Goal: Information Seeking & Learning: Learn about a topic

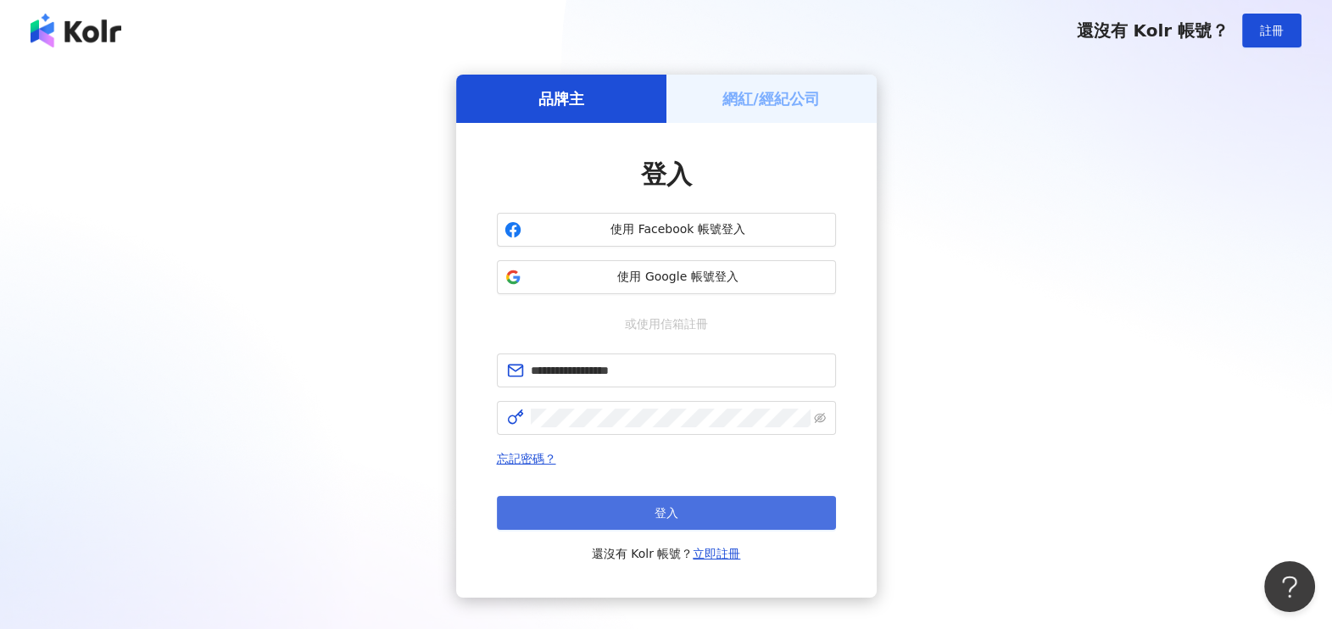
click at [669, 511] on span "登入" at bounding box center [667, 513] width 24 height 14
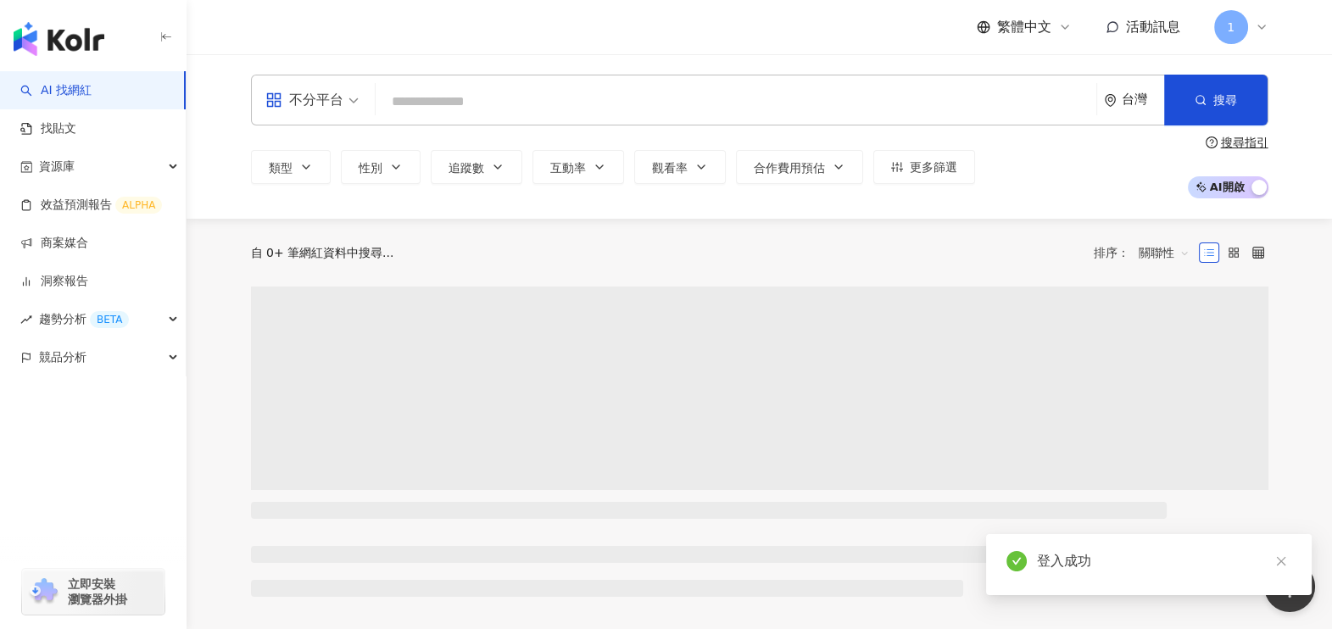
click at [564, 106] on input "search" at bounding box center [735, 102] width 707 height 32
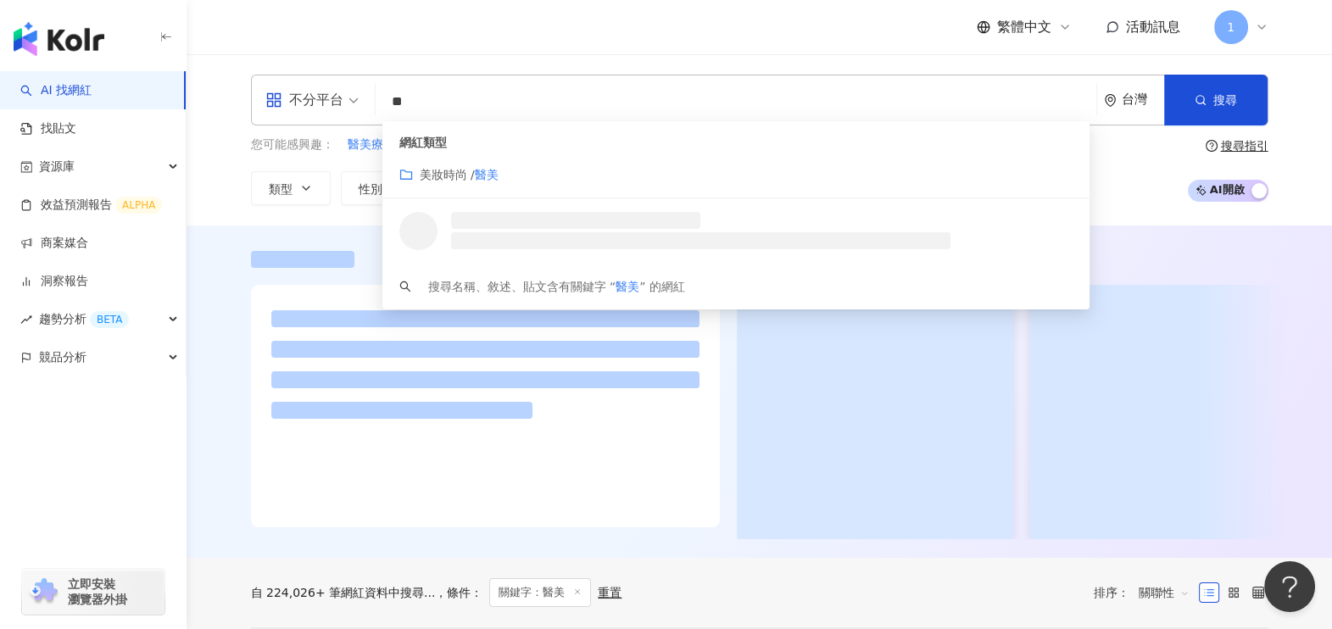
click at [580, 27] on div "繁體中文 活動訊息 1" at bounding box center [760, 27] width 1018 height 54
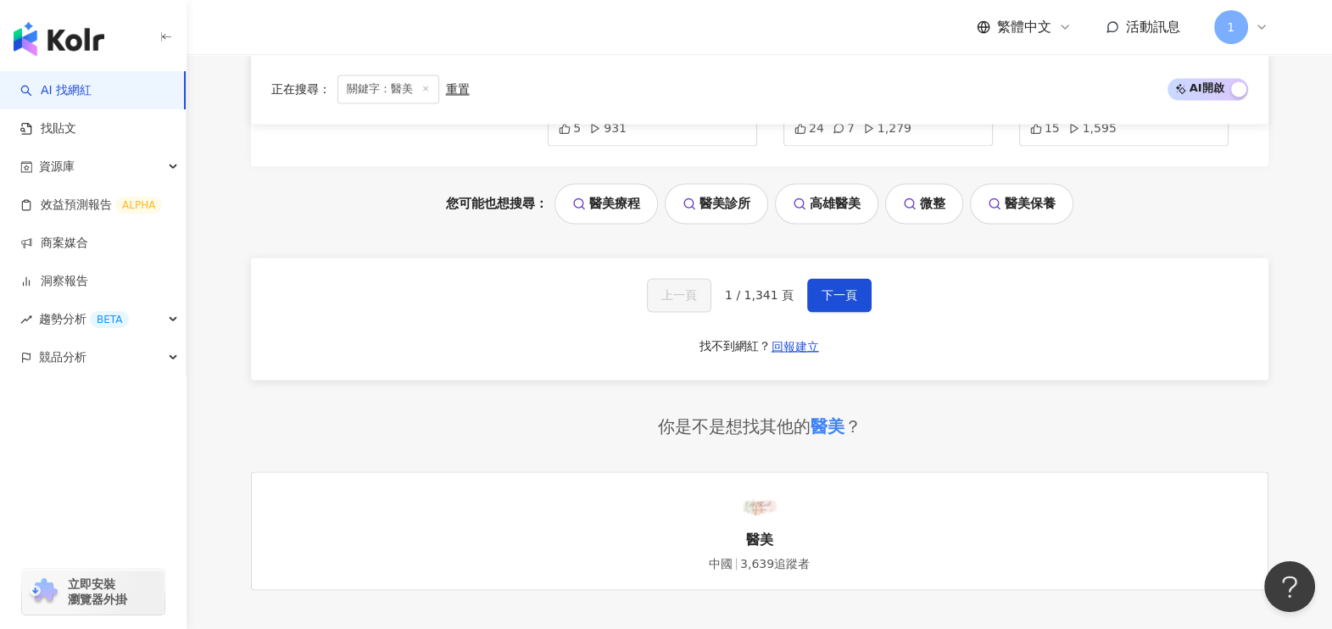
scroll to position [3561, 0]
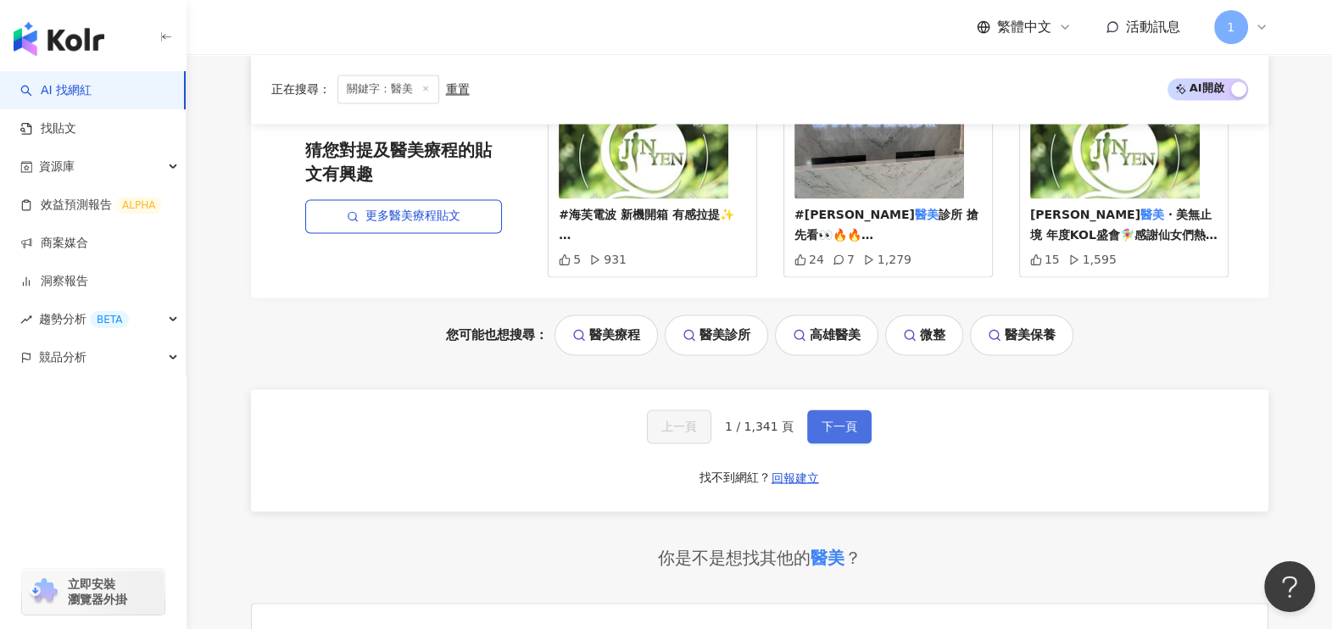
click at [809, 435] on button "下一頁" at bounding box center [839, 427] width 64 height 34
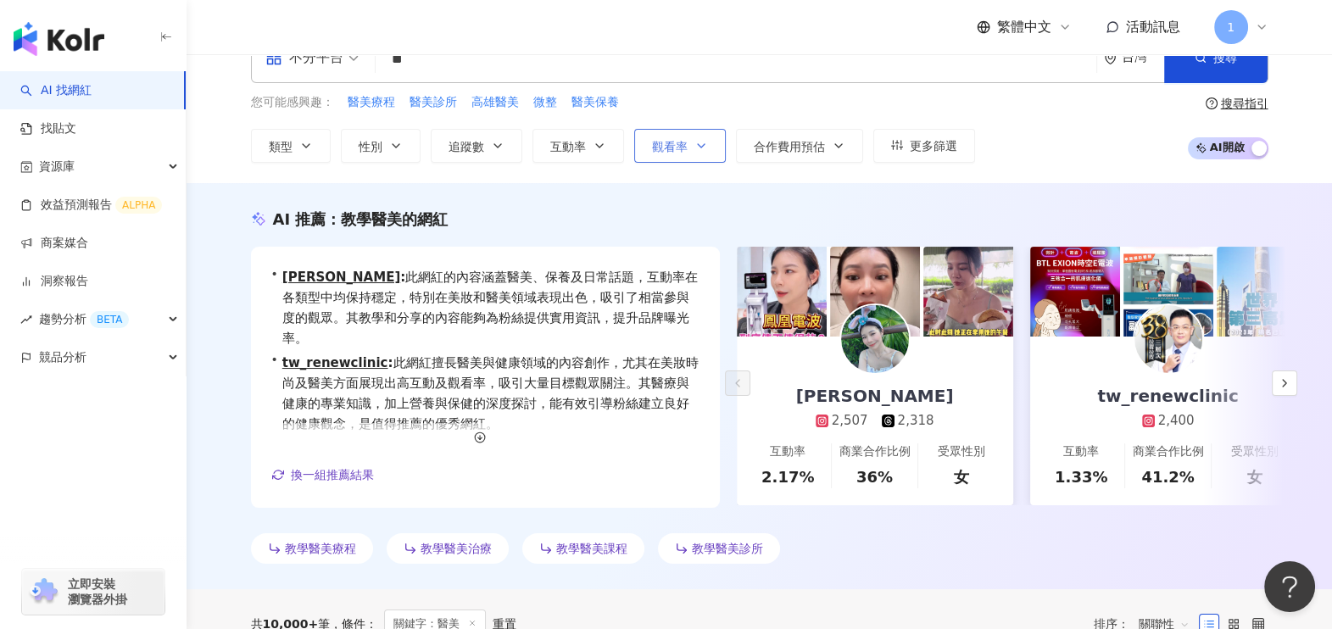
scroll to position [0, 0]
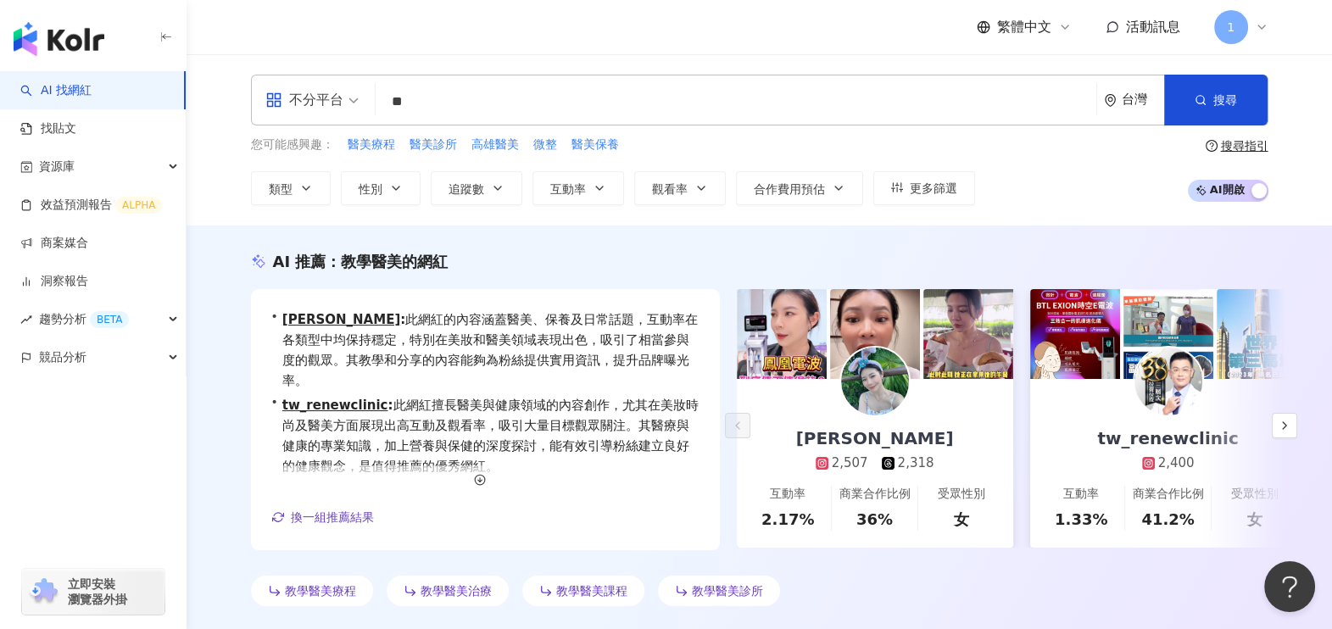
click at [578, 102] on input "**" at bounding box center [735, 102] width 707 height 32
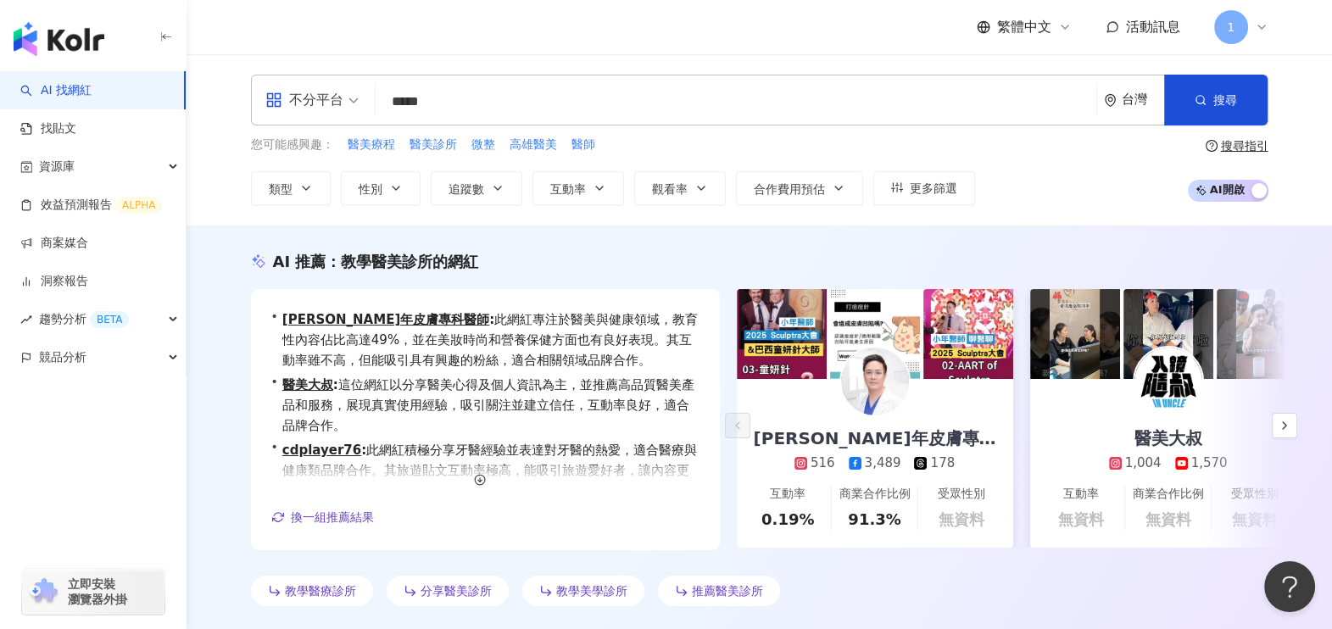
click at [219, 379] on div "AI 推薦 ： 教學醫美診所的網紅 • [PERSON_NAME]年皮膚專科醫師 : 此網紅專注於醫美與健康領域，教育性內容佔比高達49%，並在美妝時尚和營養…" at bounding box center [759, 432] width 1085 height 362
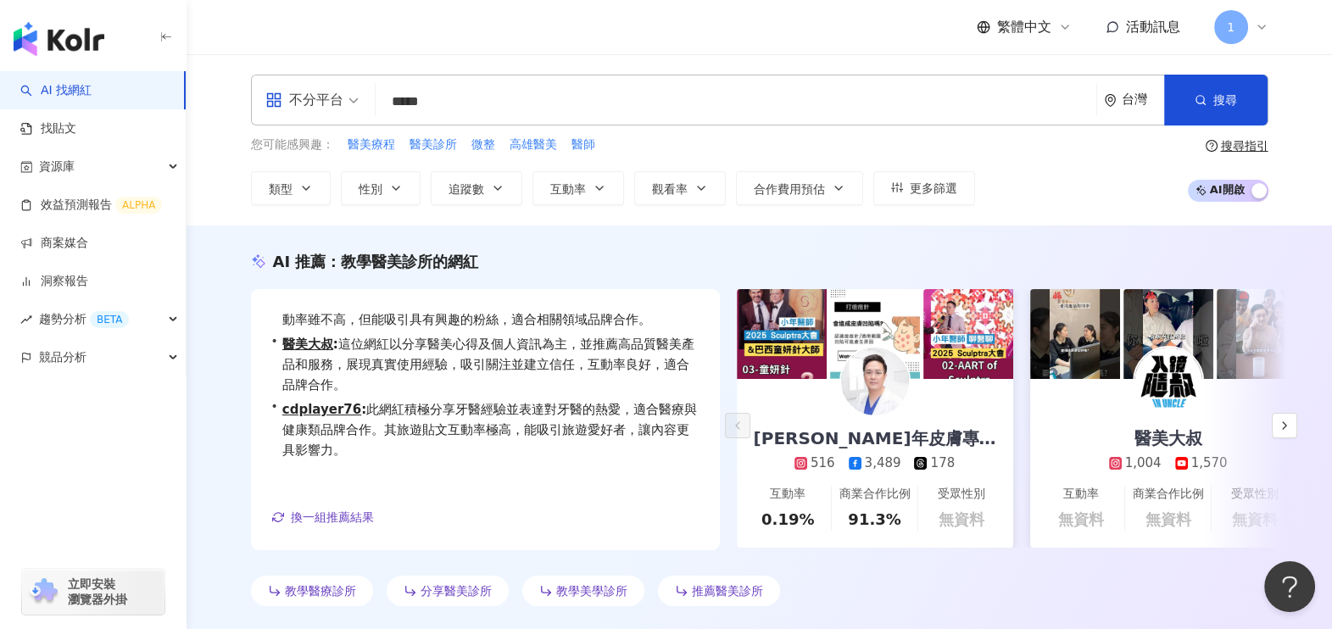
click at [558, 106] on input "*****" at bounding box center [735, 102] width 707 height 32
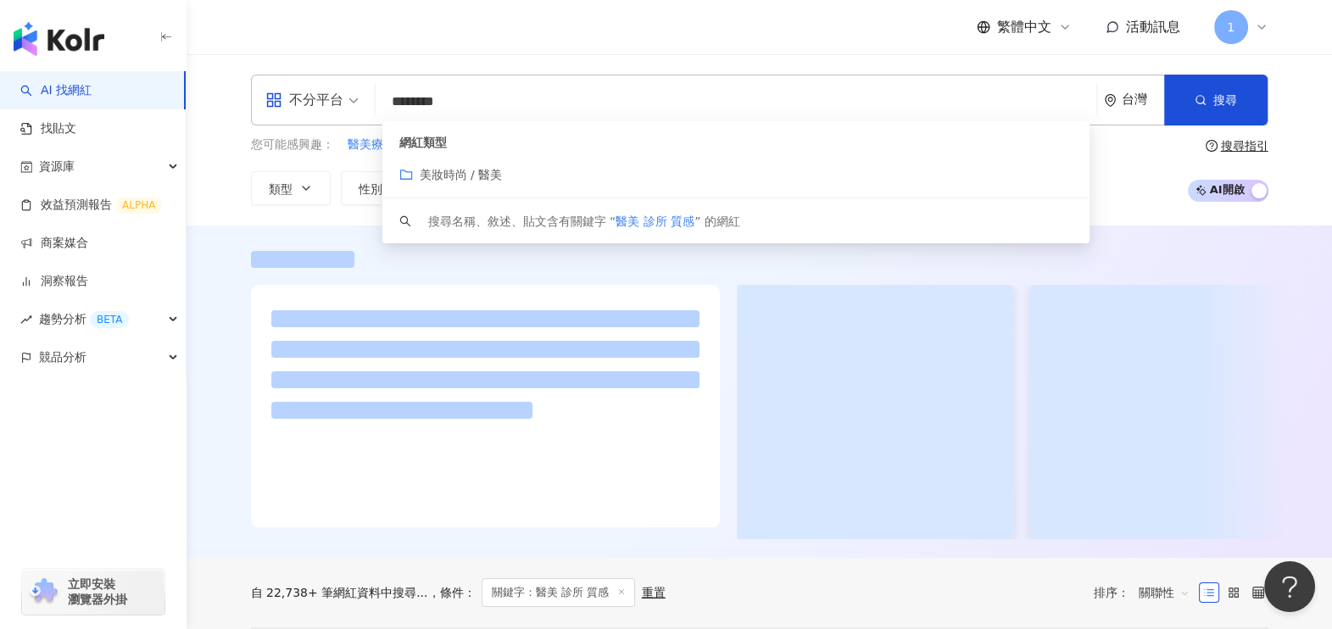
type input "********"
click at [619, 50] on div "繁體中文 活動訊息 1" at bounding box center [760, 27] width 1018 height 54
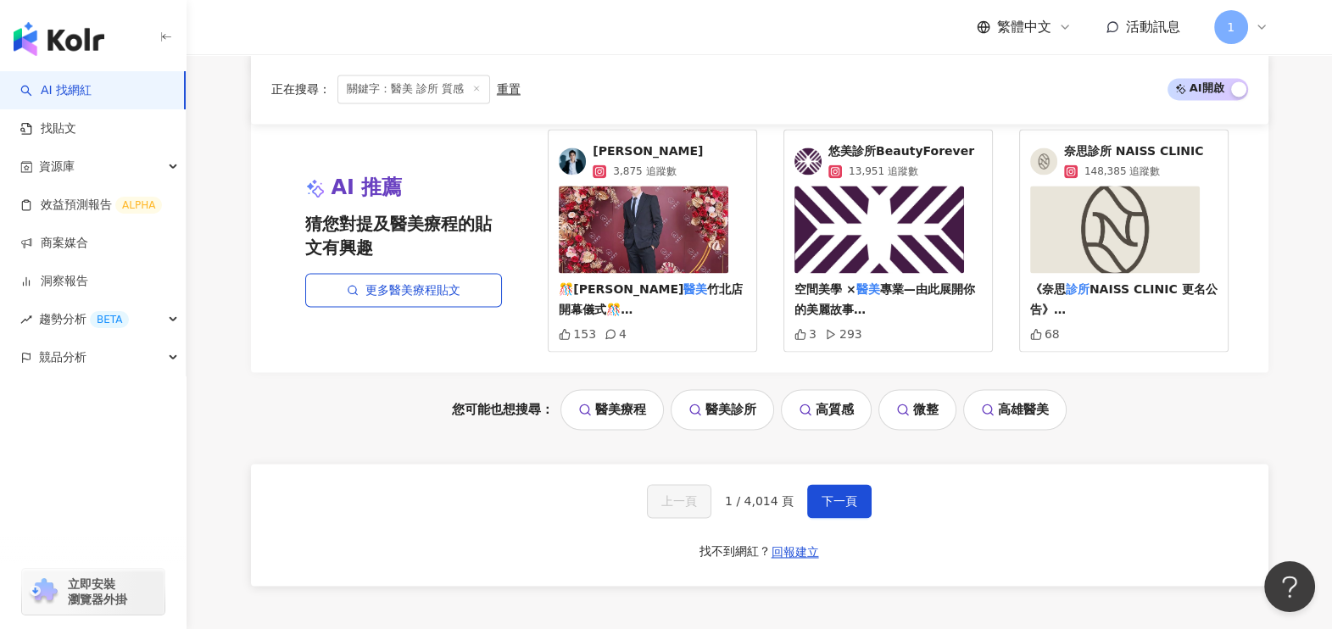
scroll to position [3124, 0]
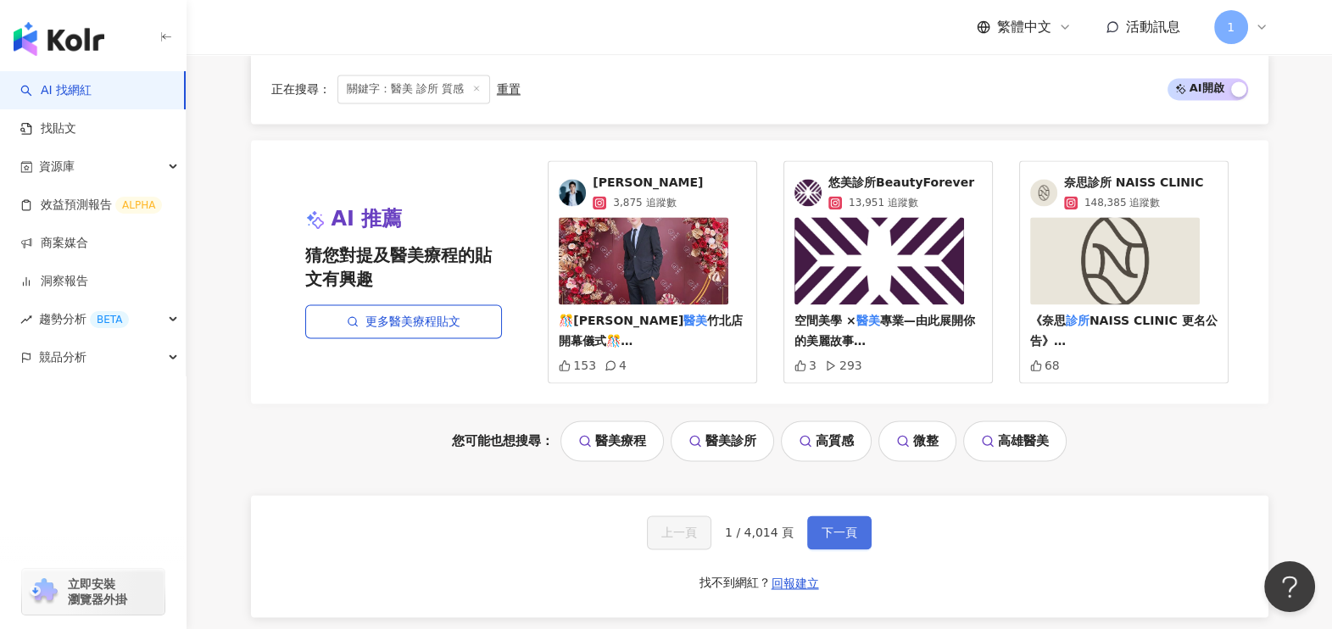
click at [848, 526] on span "下一頁" at bounding box center [840, 533] width 36 height 14
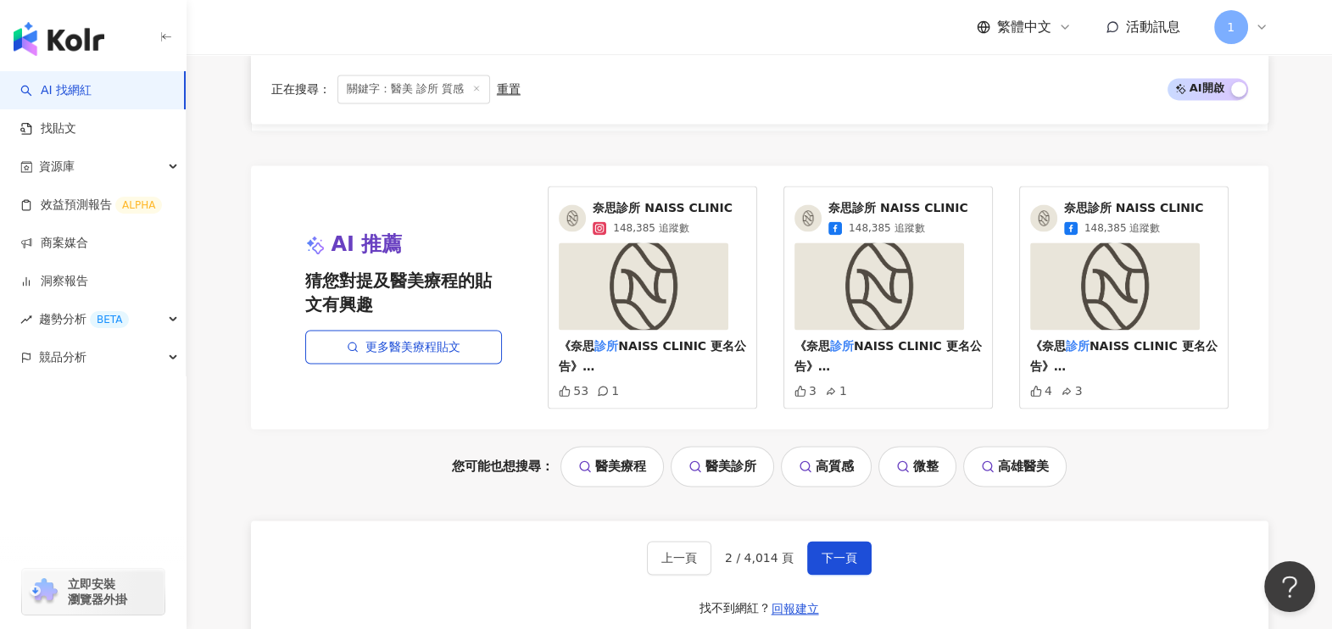
scroll to position [3166, 0]
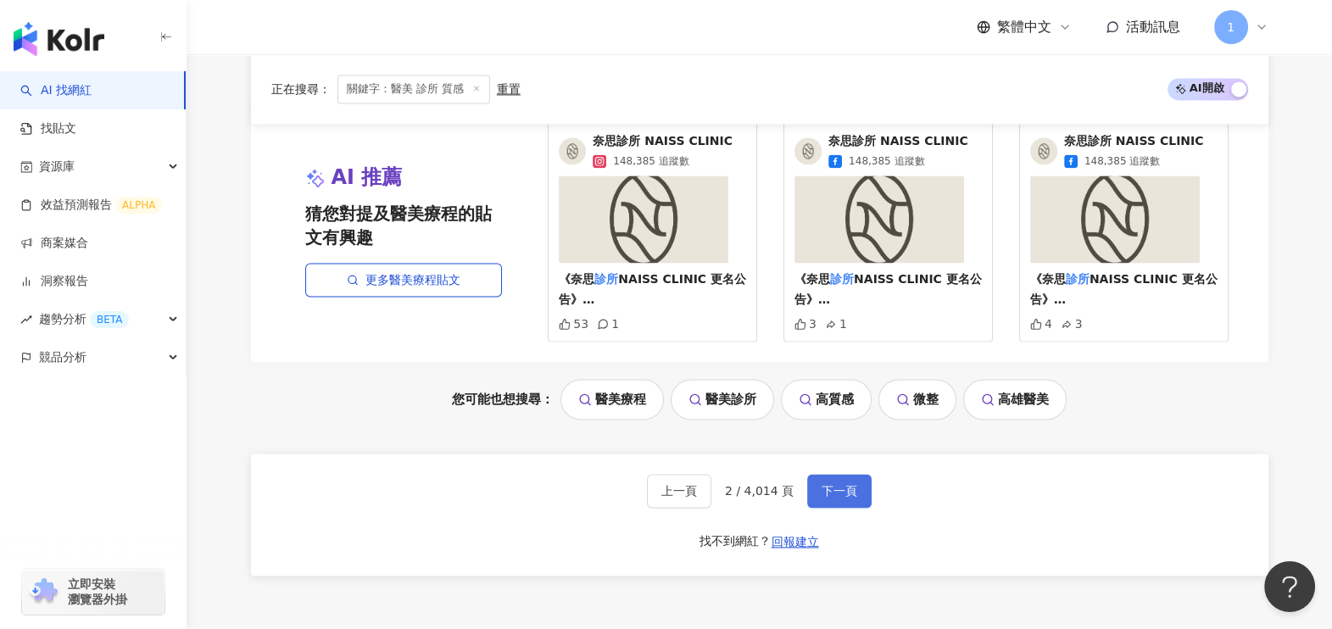
click at [834, 474] on button "下一頁" at bounding box center [839, 491] width 64 height 34
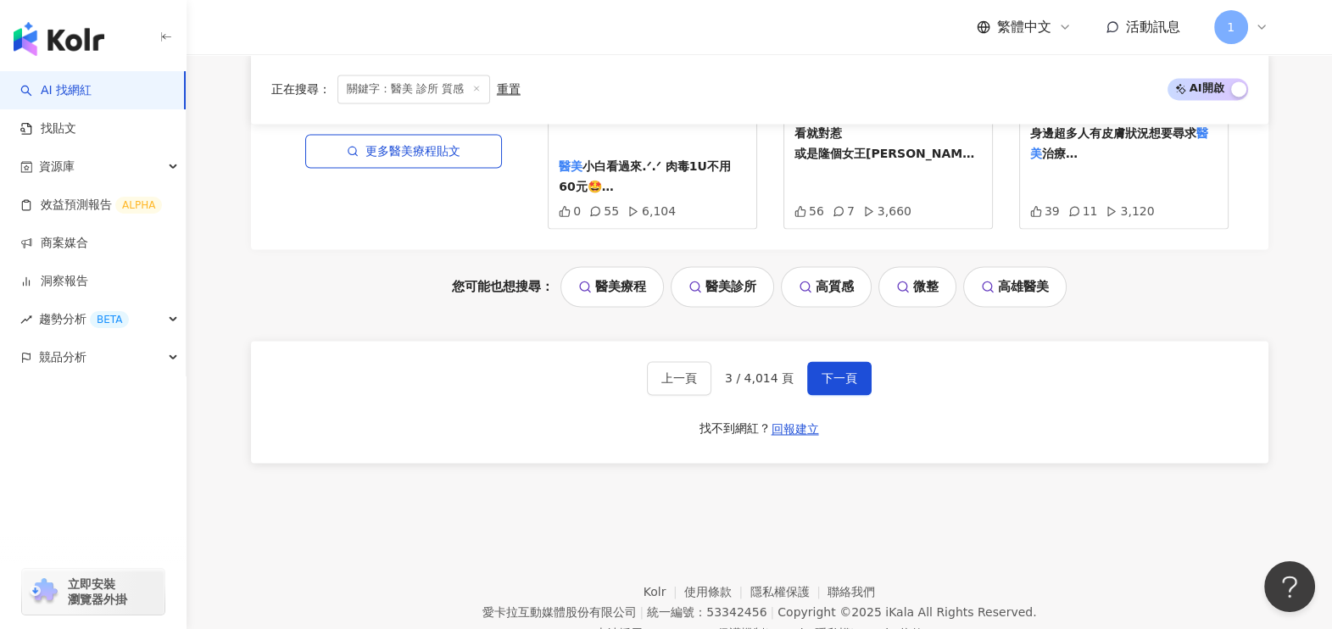
scroll to position [3391, 0]
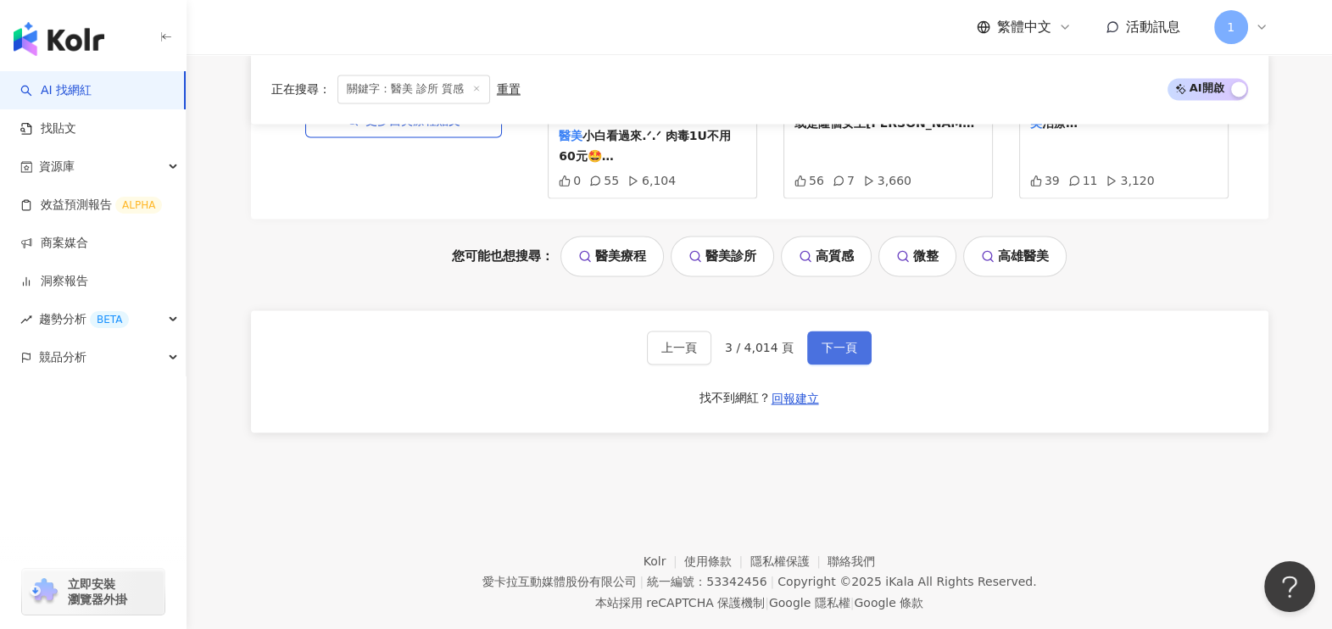
click at [856, 338] on button "下一頁" at bounding box center [839, 348] width 64 height 34
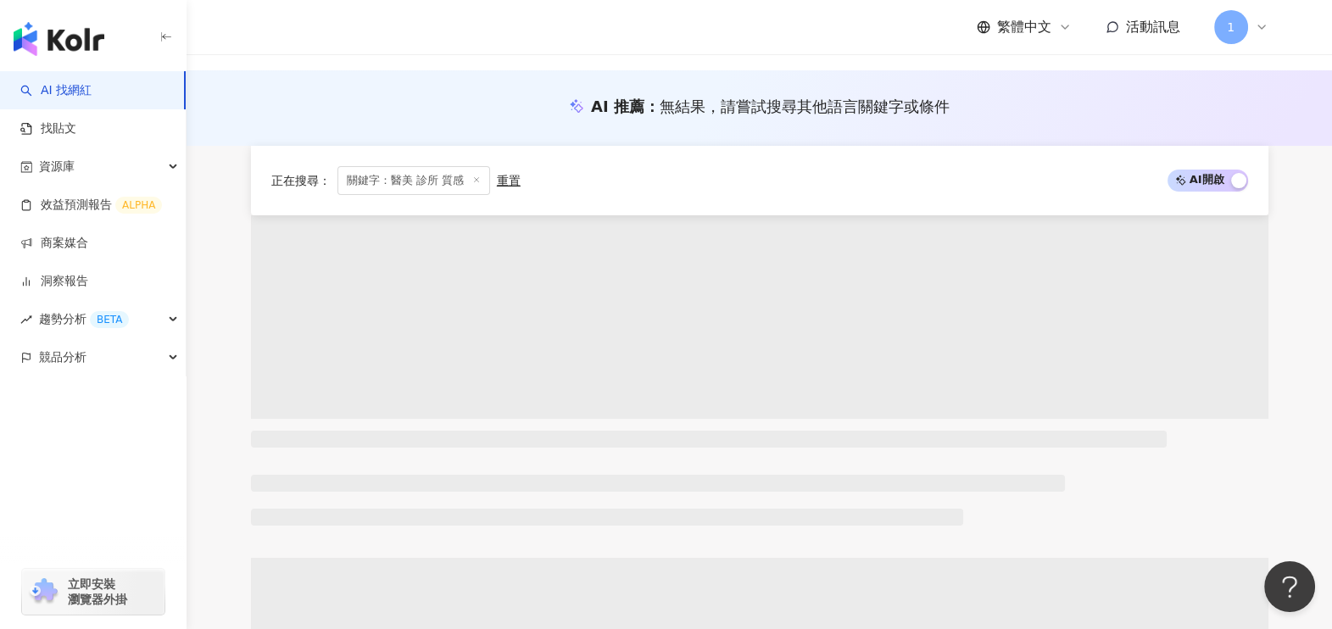
scroll to position [0, 0]
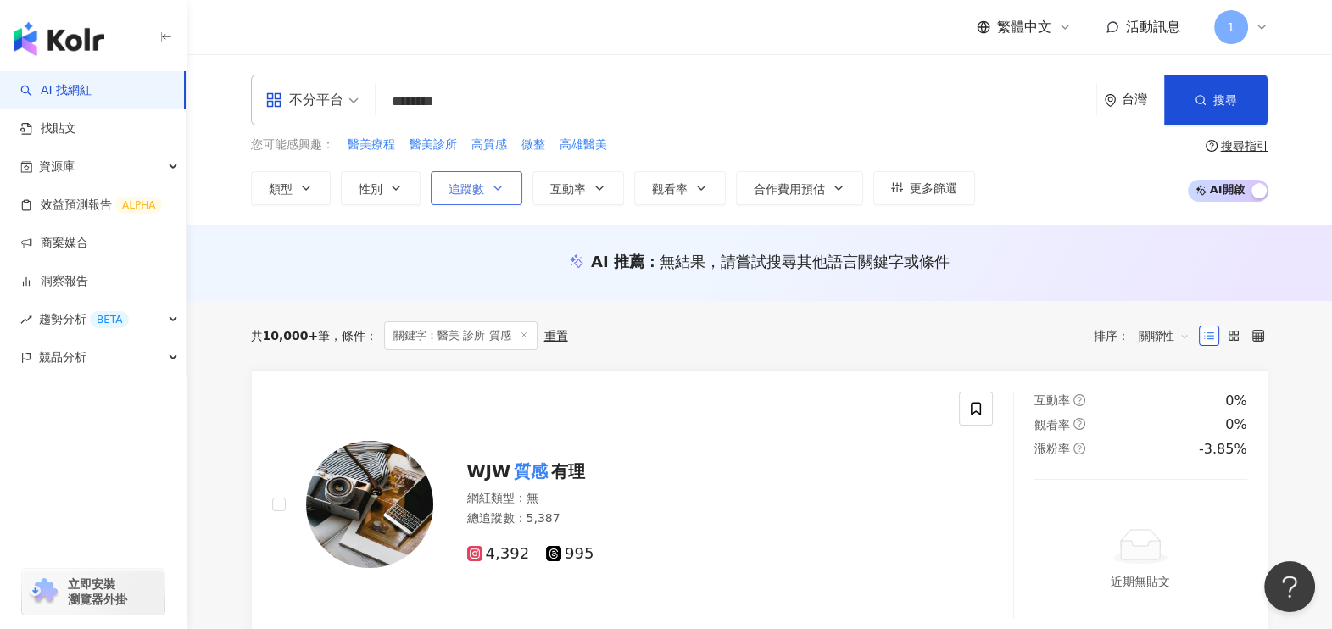
click at [494, 187] on icon "button" at bounding box center [497, 188] width 7 height 3
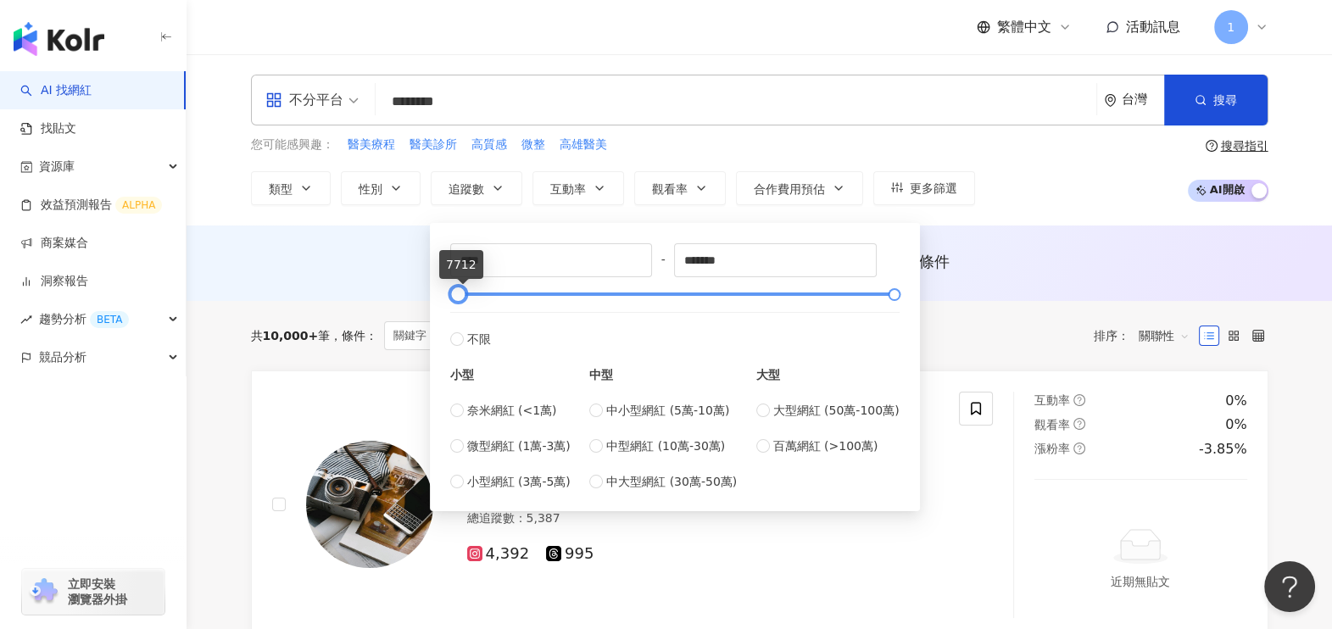
type input "*"
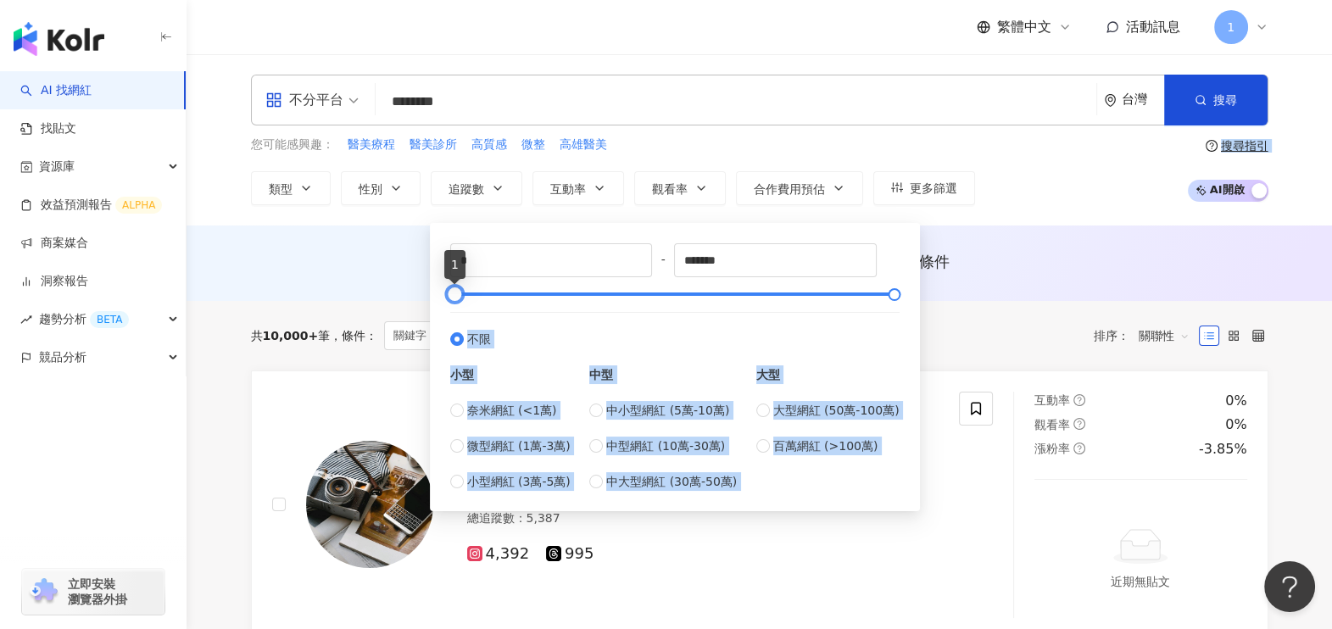
drag, startPoint x: 449, startPoint y: 293, endPoint x: 404, endPoint y: 291, distance: 45.8
click at [322, 289] on div "AI 推薦 ： 無結果，請嘗試搜尋其他語言關鍵字或條件" at bounding box center [760, 263] width 1146 height 75
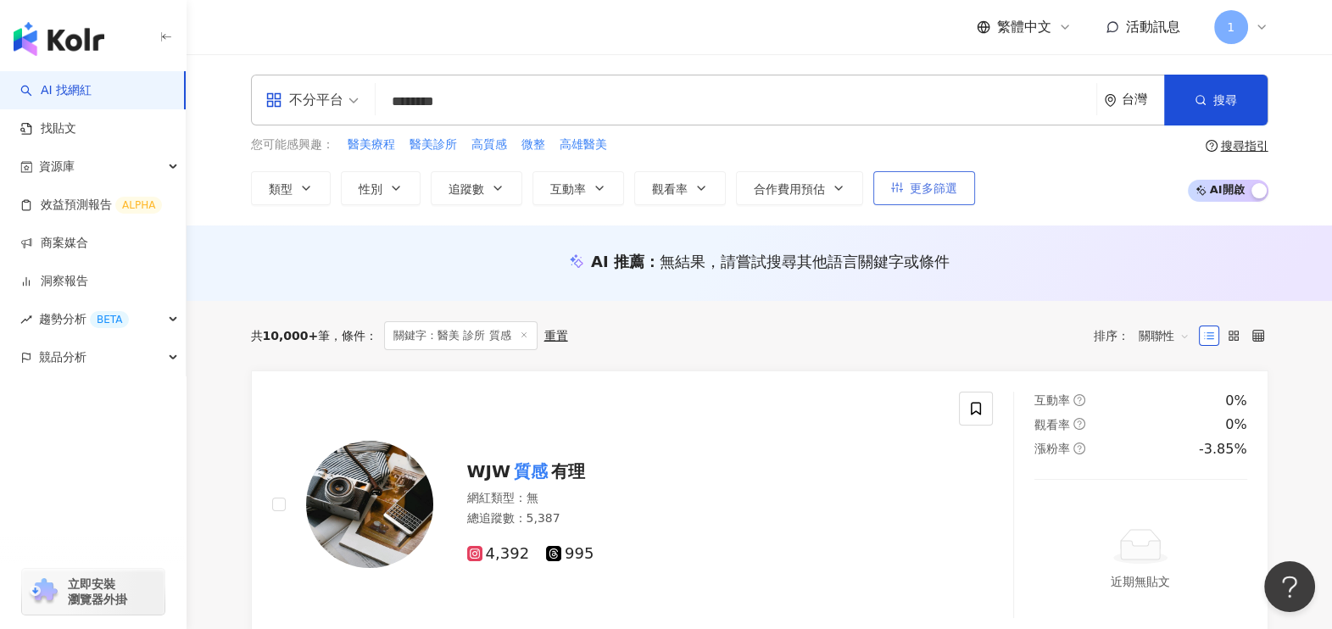
click at [937, 190] on span "更多篩選" at bounding box center [933, 188] width 47 height 14
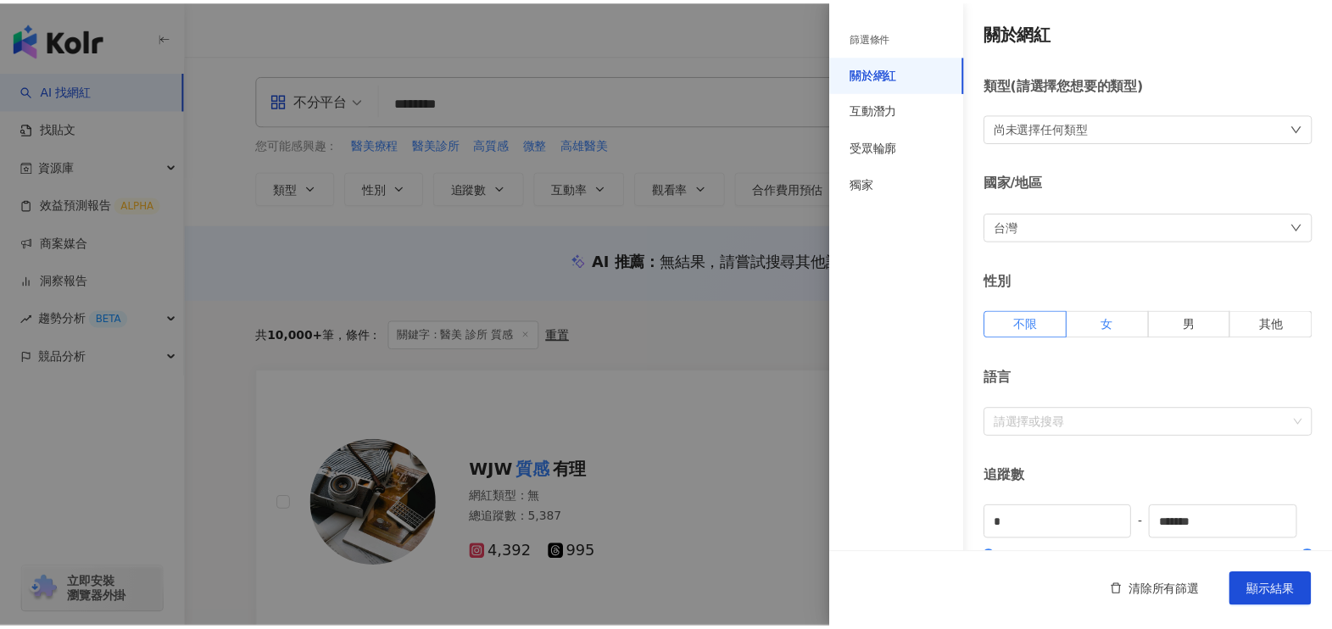
scroll to position [105, 0]
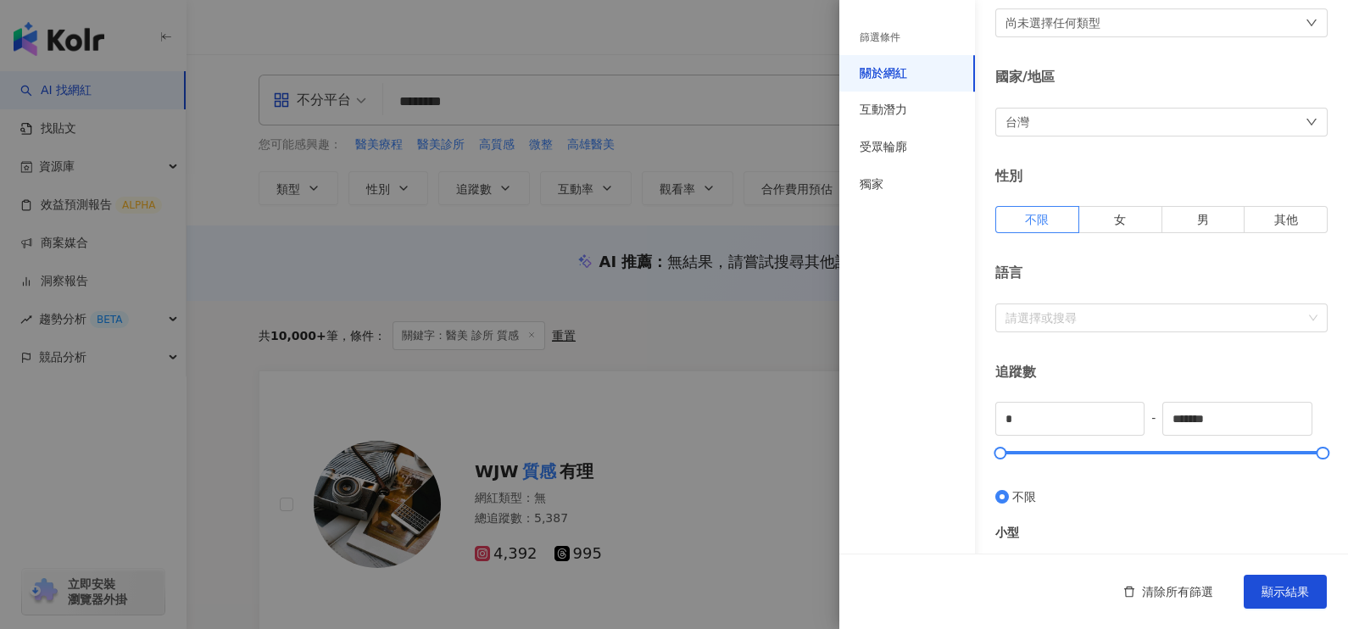
click at [700, 326] on div at bounding box center [674, 314] width 1348 height 629
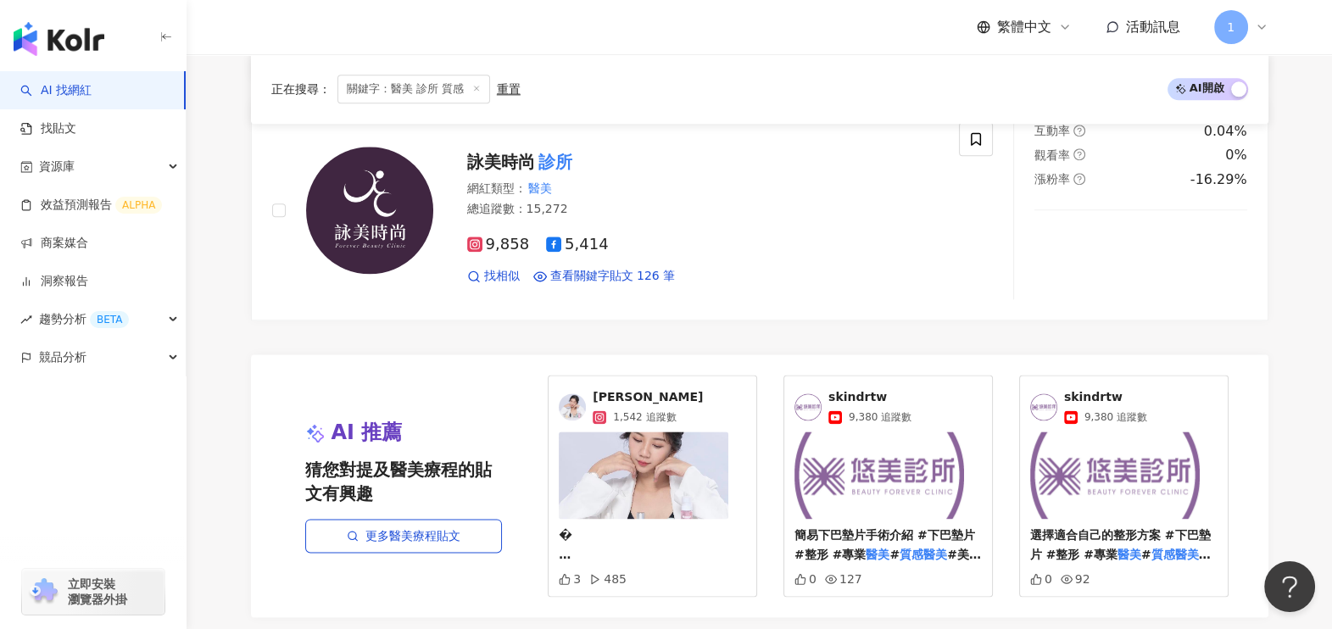
scroll to position [3182, 0]
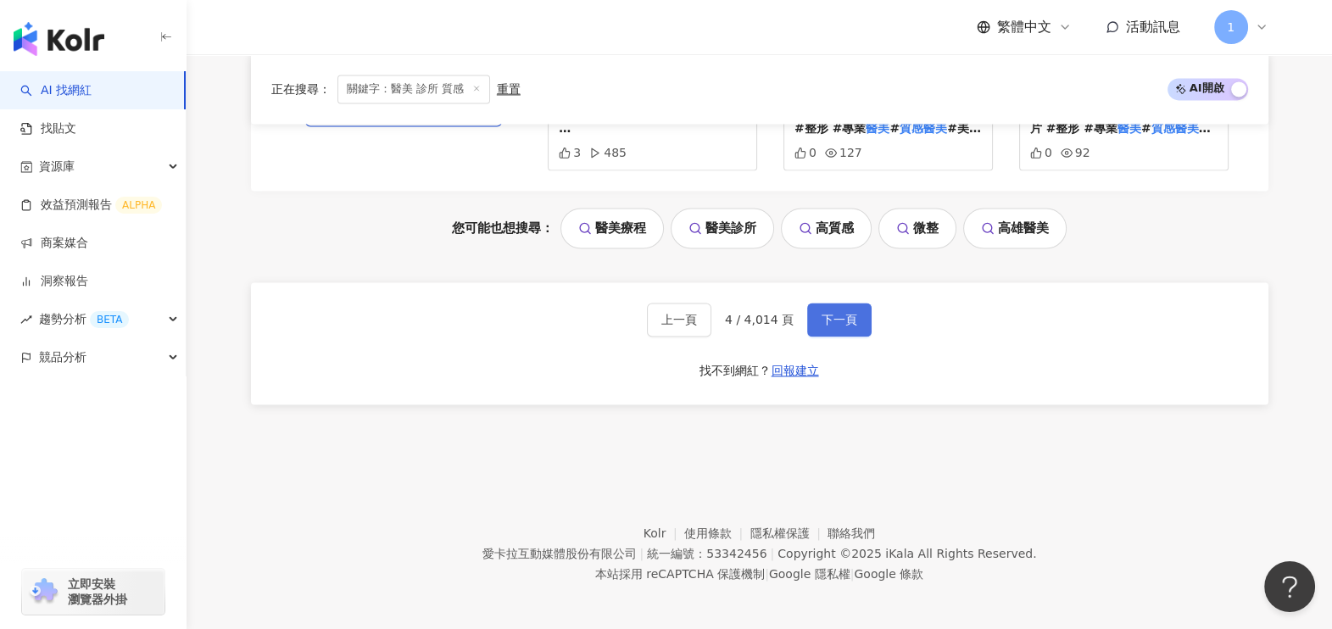
click at [857, 326] on button "下一頁" at bounding box center [839, 320] width 64 height 34
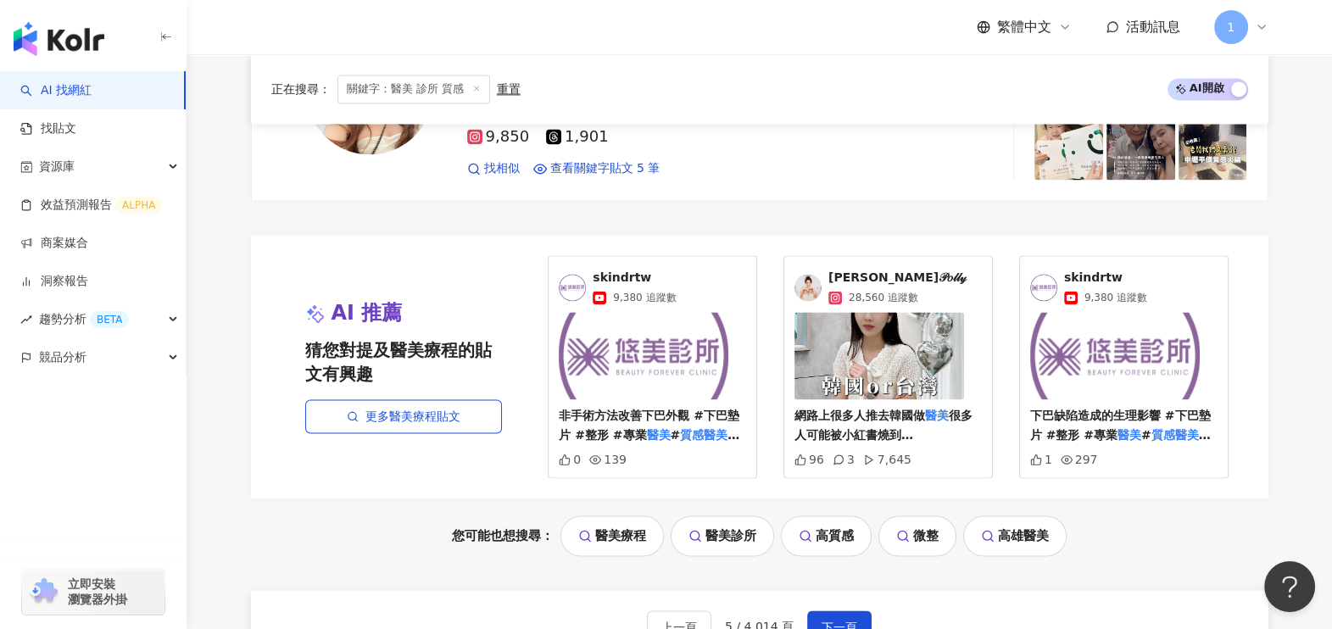
scroll to position [3285, 0]
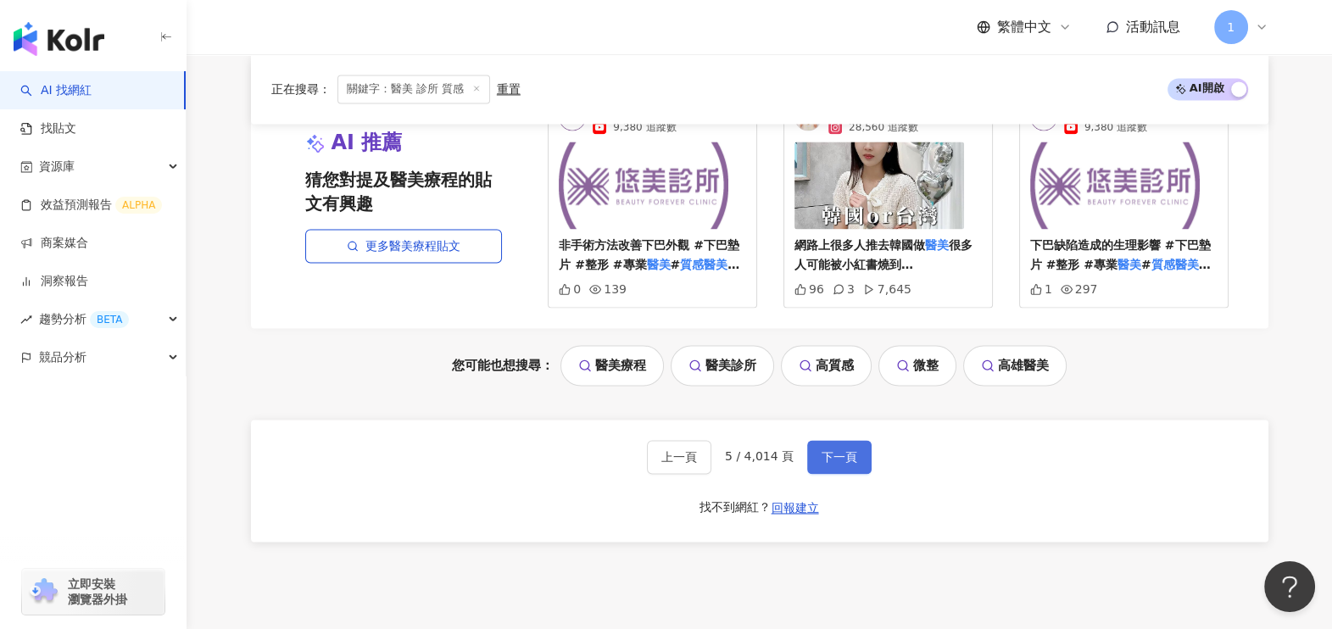
click at [851, 450] on span "下一頁" at bounding box center [840, 457] width 36 height 14
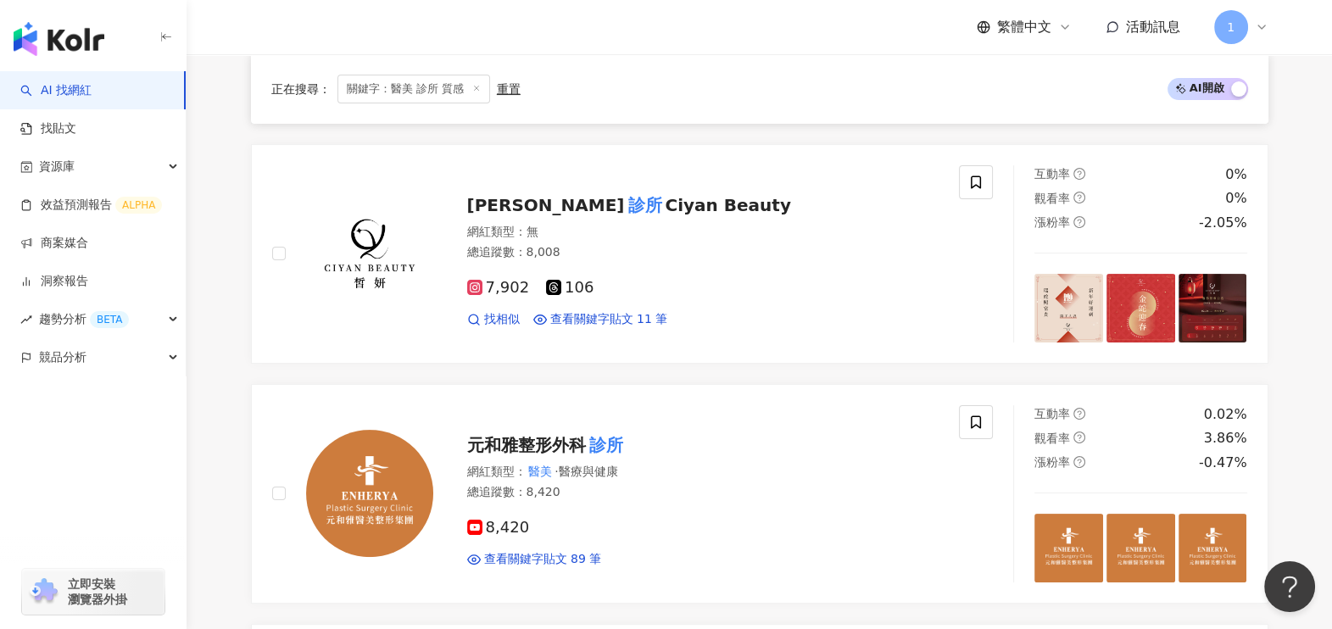
scroll to position [423, 0]
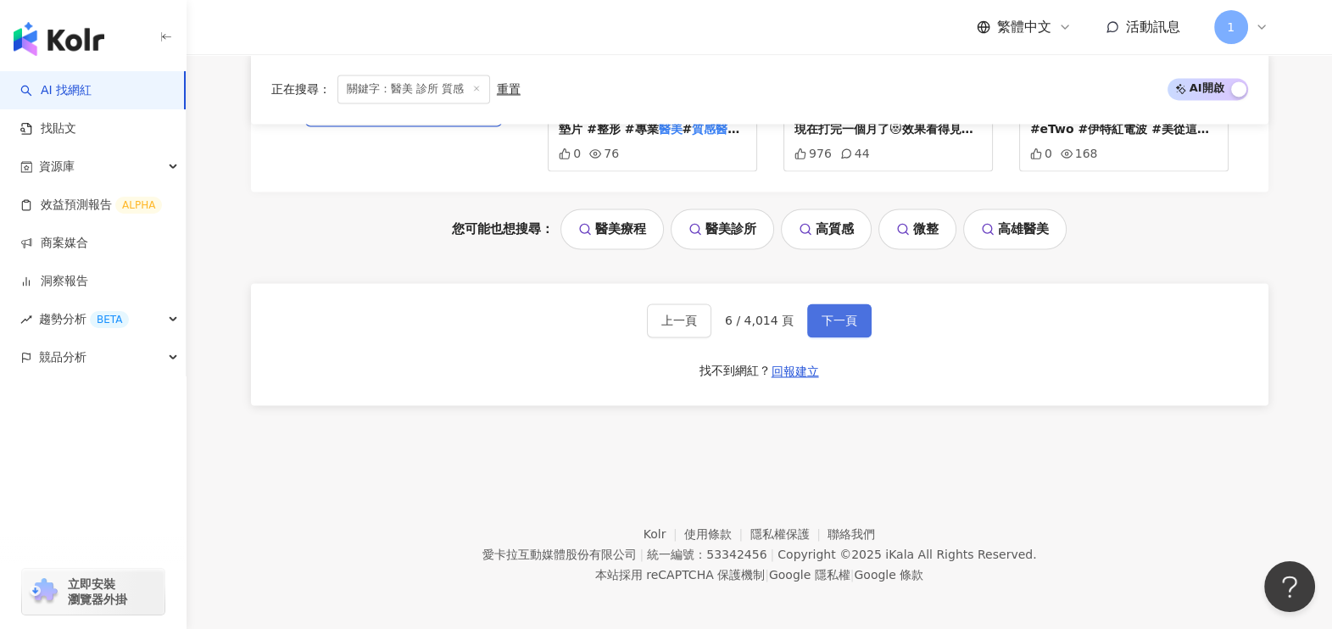
click at [835, 319] on span "下一頁" at bounding box center [840, 321] width 36 height 14
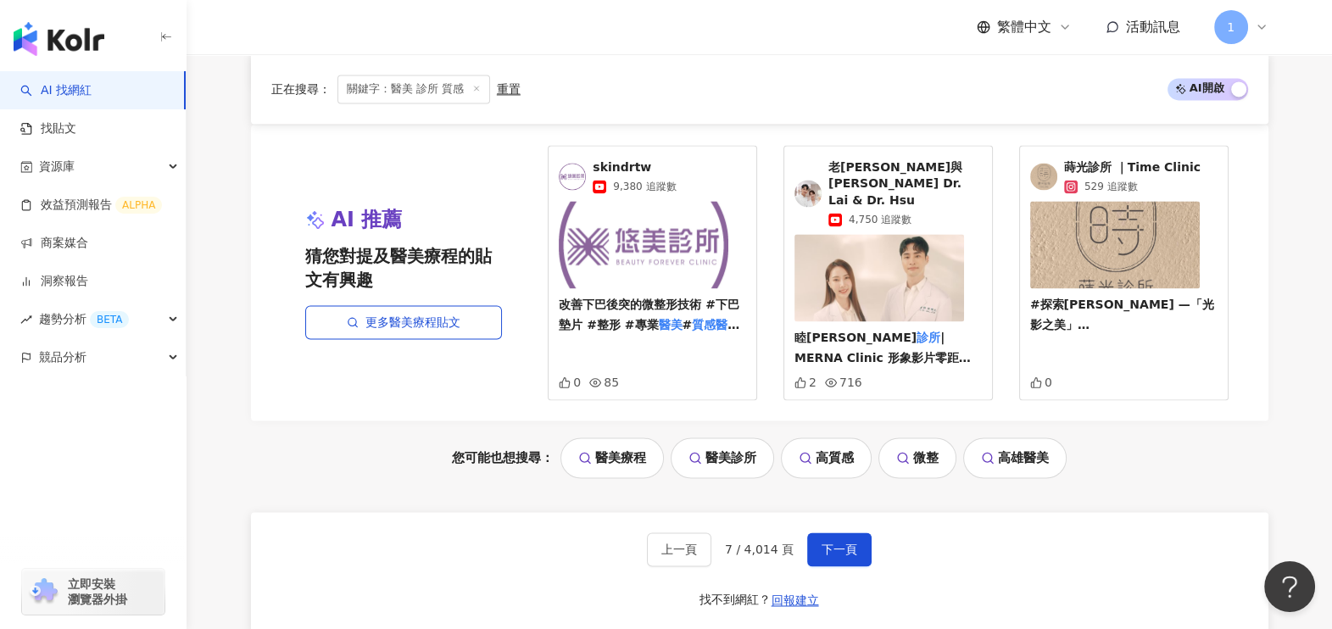
scroll to position [3200, 0]
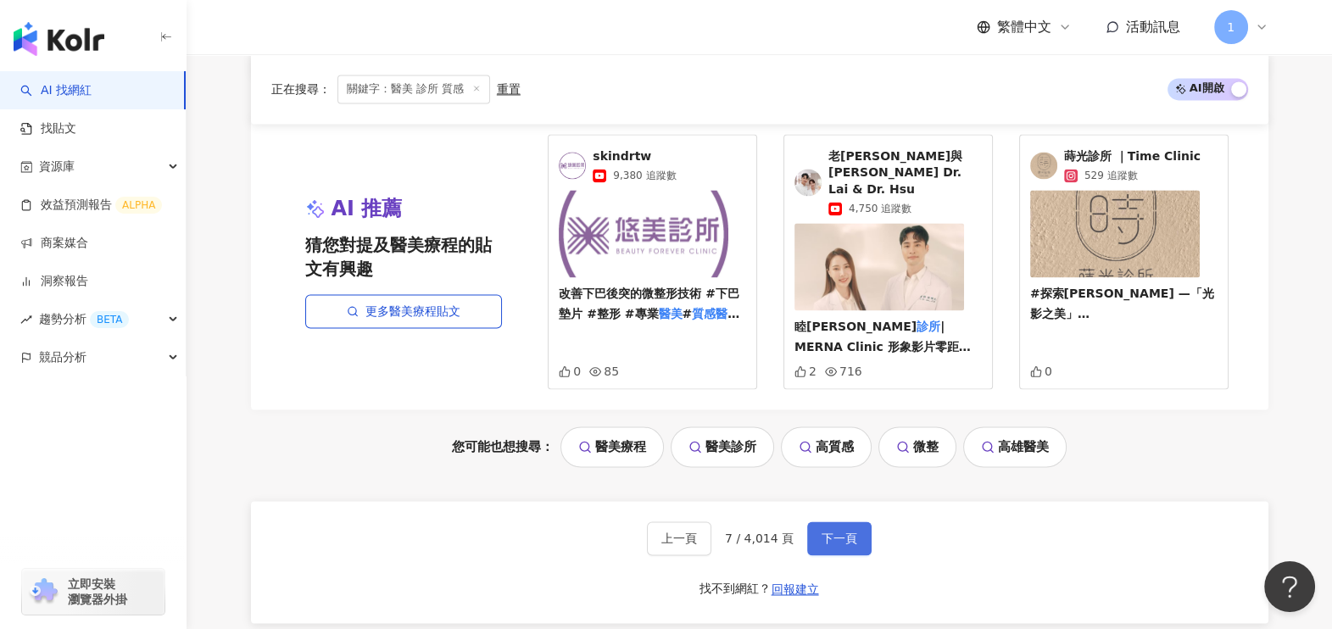
click at [842, 522] on button "下一頁" at bounding box center [839, 539] width 64 height 34
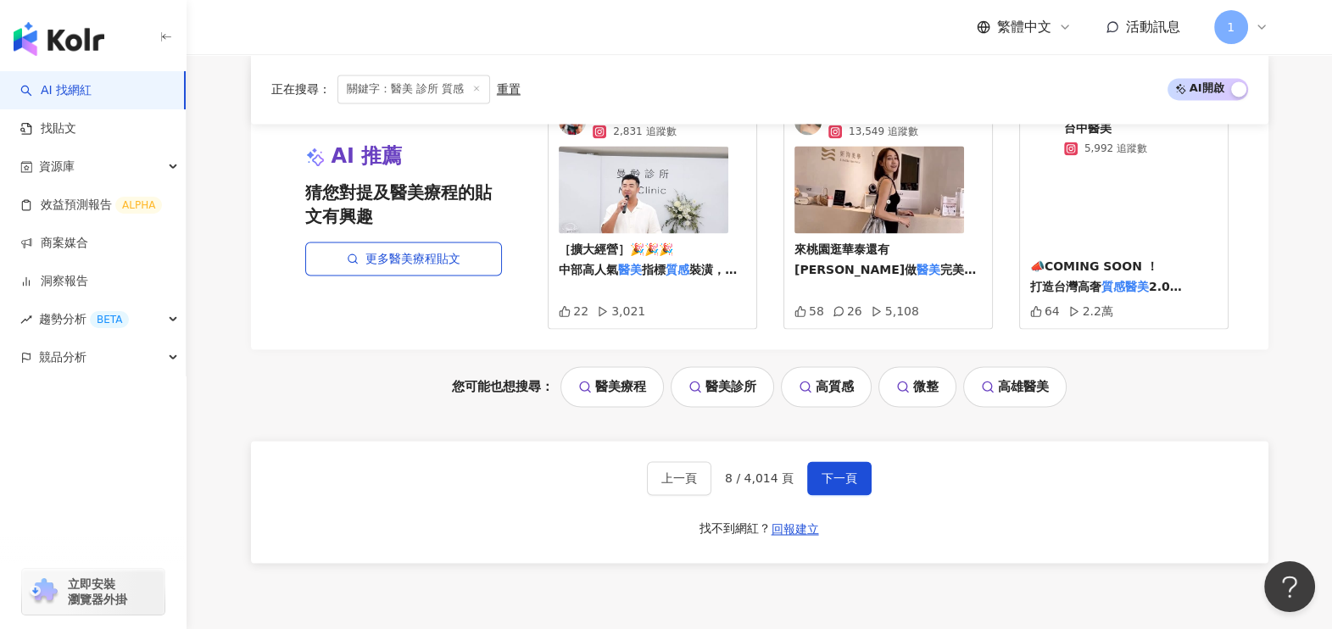
scroll to position [3401, 0]
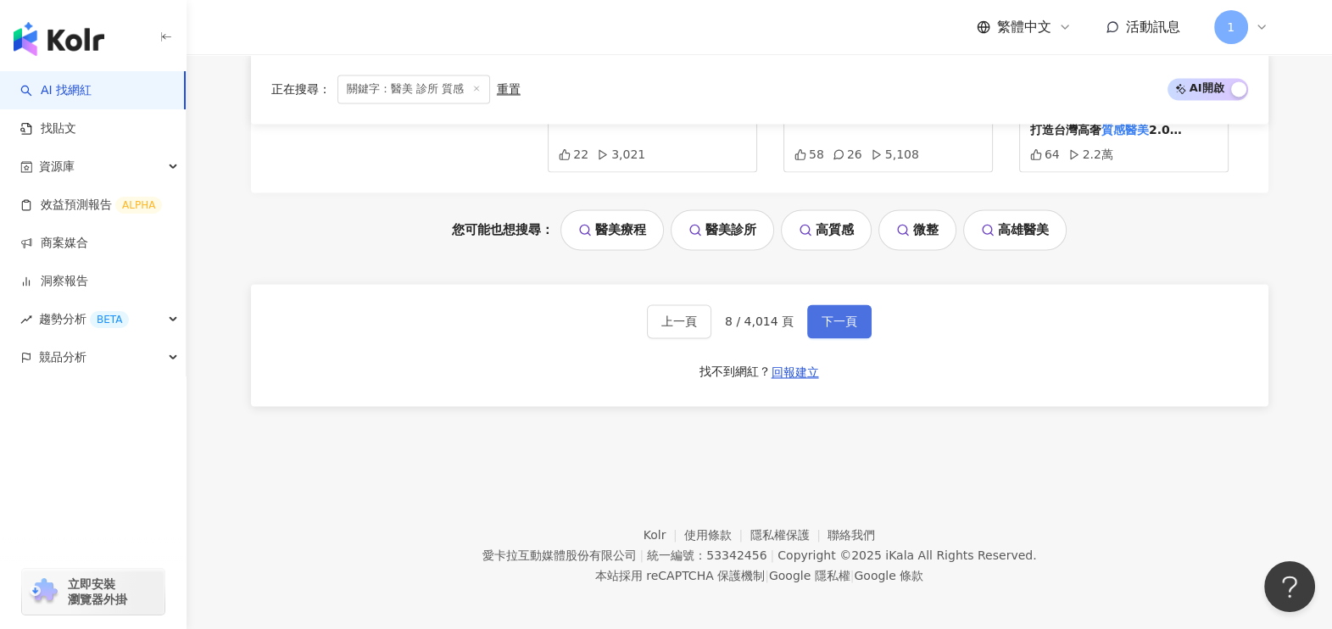
click at [822, 315] on span "下一頁" at bounding box center [840, 322] width 36 height 14
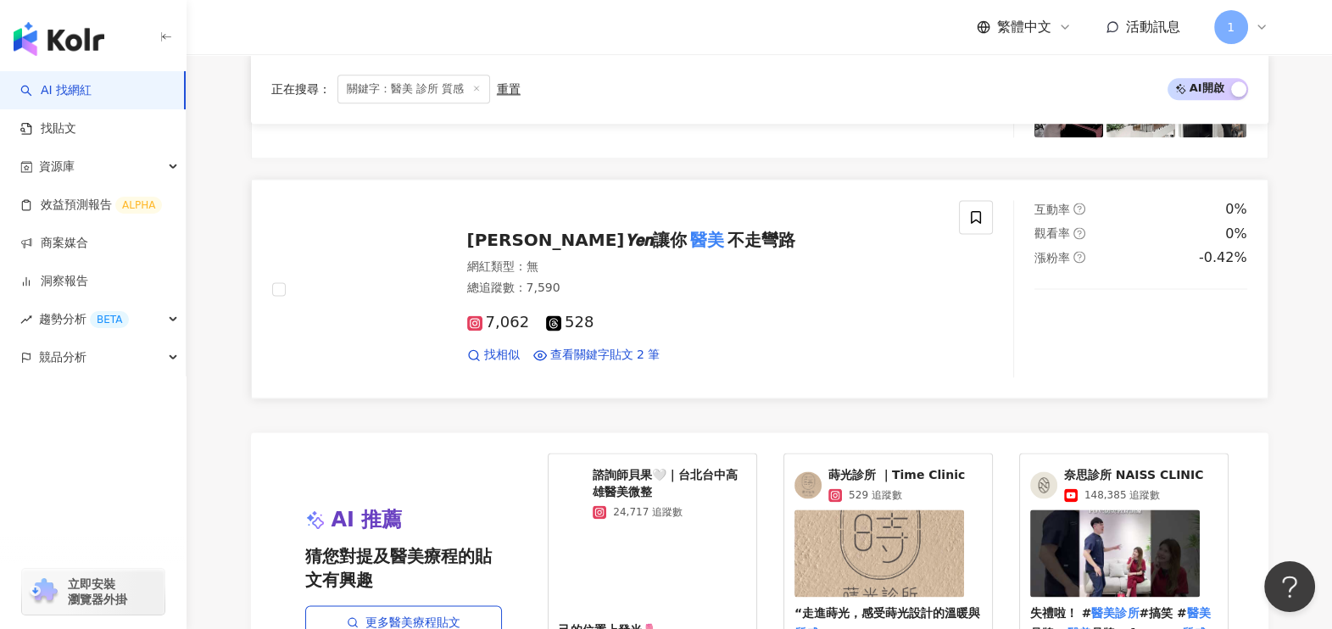
scroll to position [3073, 0]
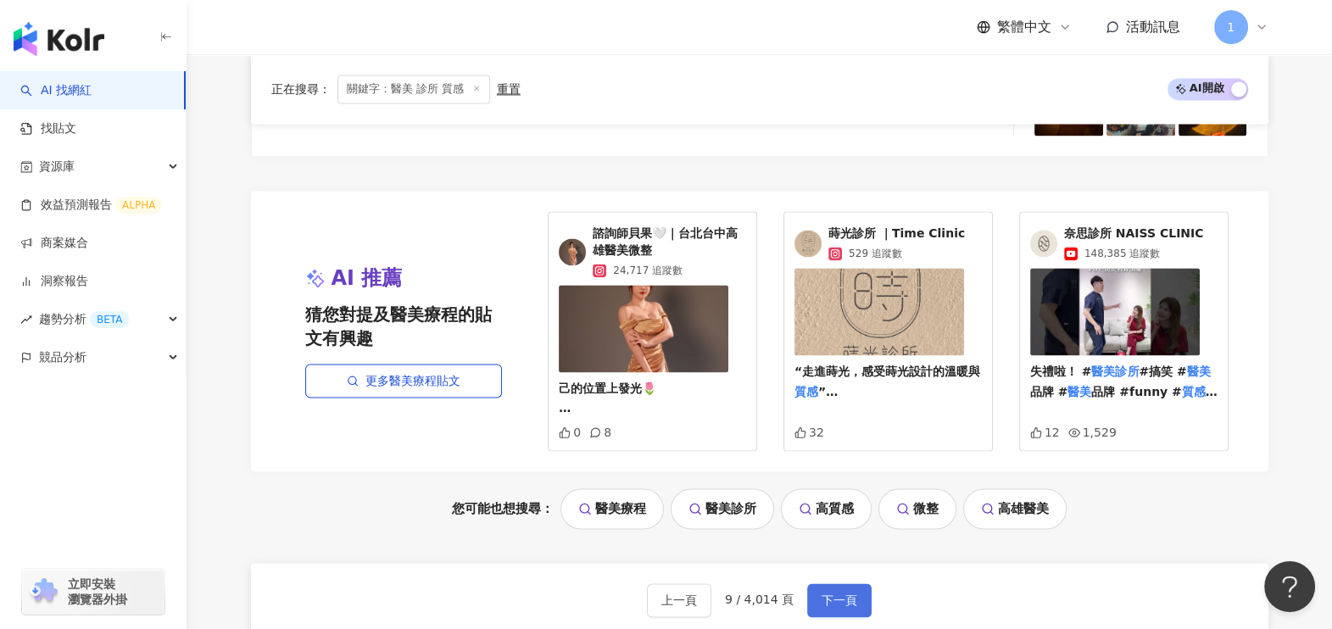
click at [851, 594] on span "下一頁" at bounding box center [840, 601] width 36 height 14
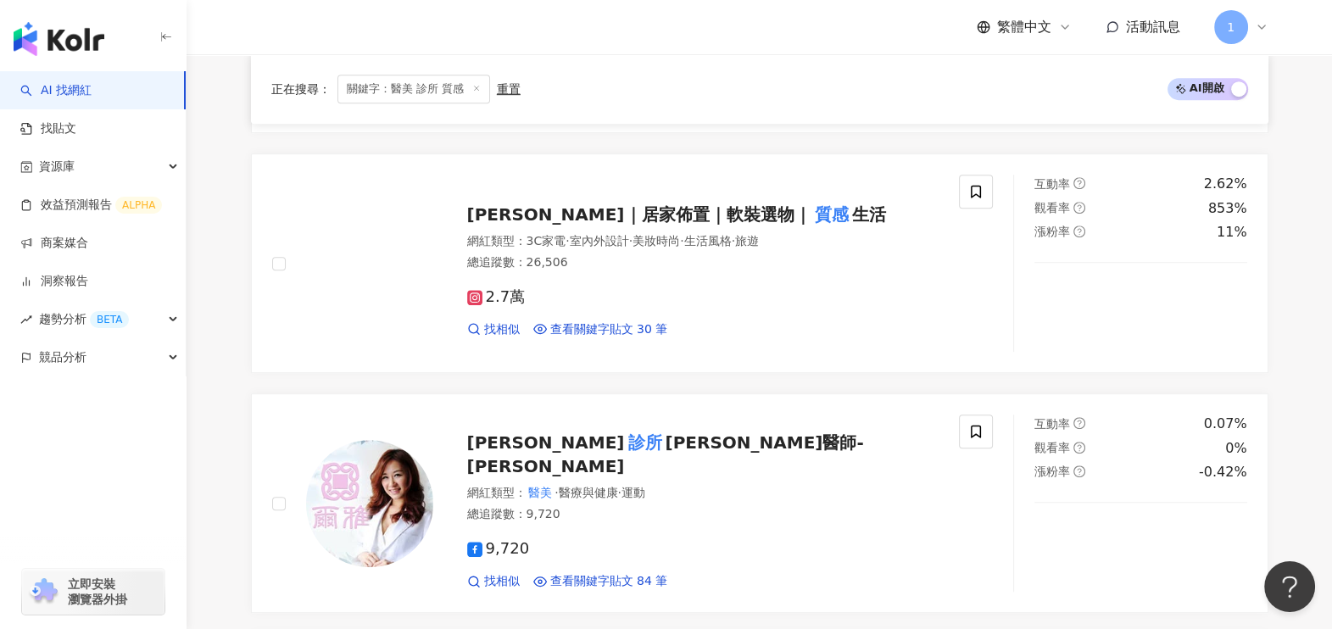
scroll to position [3123, 0]
